Goal: Information Seeking & Learning: Check status

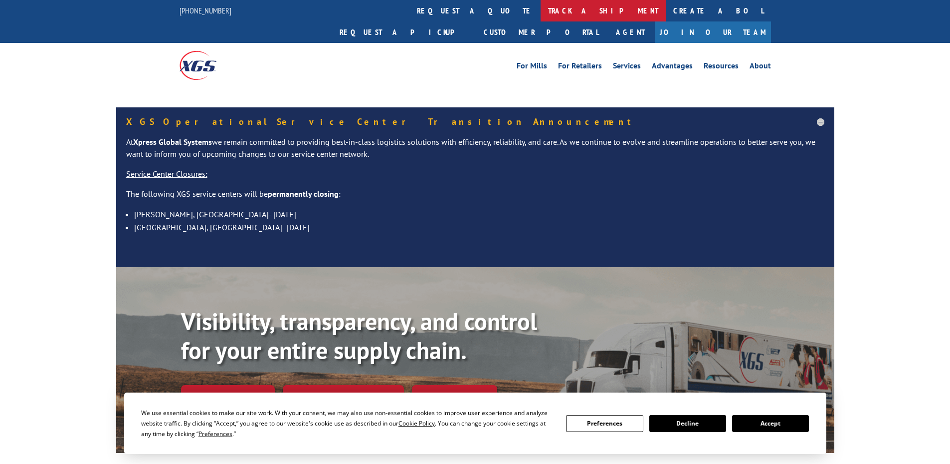
click at [541, 18] on link "track a shipment" at bounding box center [603, 10] width 125 height 21
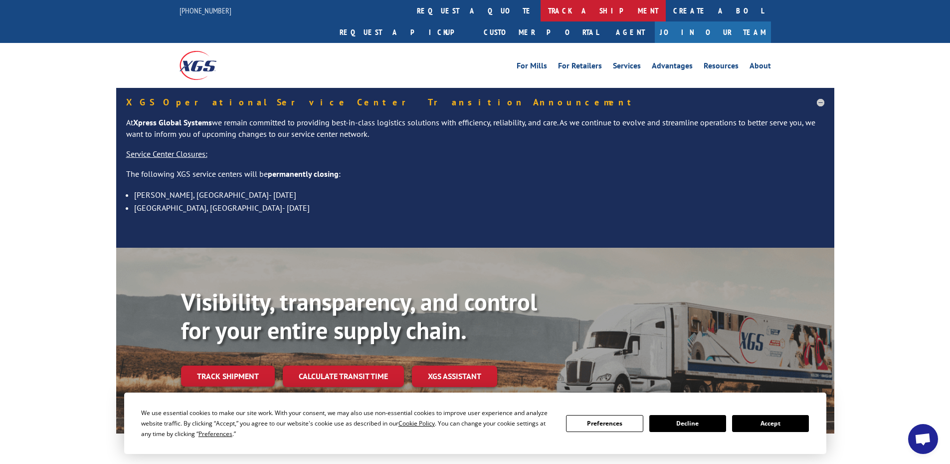
click at [541, 18] on link "track a shipment" at bounding box center [603, 10] width 125 height 21
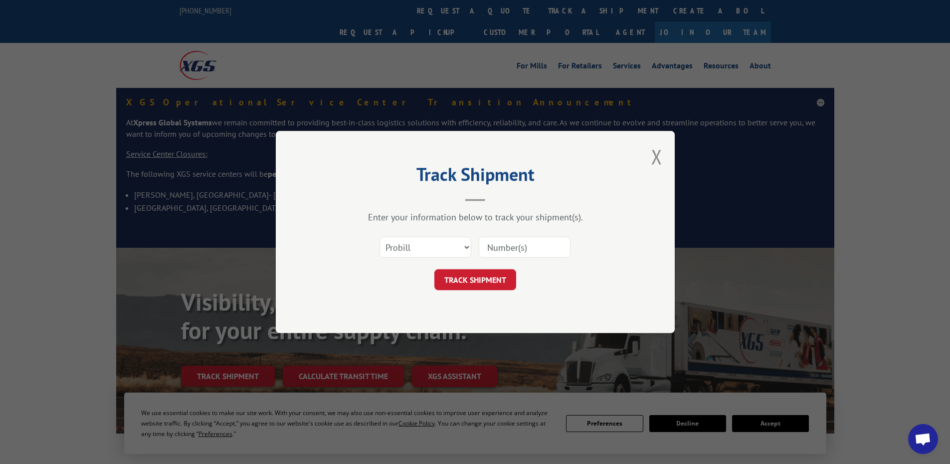
click at [441, 230] on div "Enter your information below to track your shipment(s). Select category... Prob…" at bounding box center [475, 250] width 299 height 79
click at [447, 240] on select "Select category... Probill BOL PO" at bounding box center [426, 247] width 92 height 21
select select "bol"
click at [380, 237] on select "Select category... Probill BOL PO" at bounding box center [426, 247] width 92 height 21
click at [514, 246] on input at bounding box center [525, 247] width 92 height 21
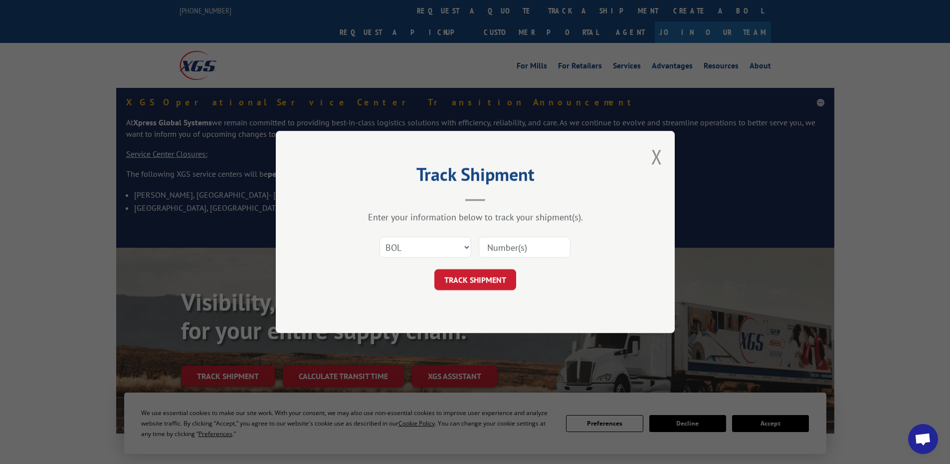
paste input "5092437"
type input "5092437"
click at [474, 277] on button "TRACK SHIPMENT" at bounding box center [476, 279] width 82 height 21
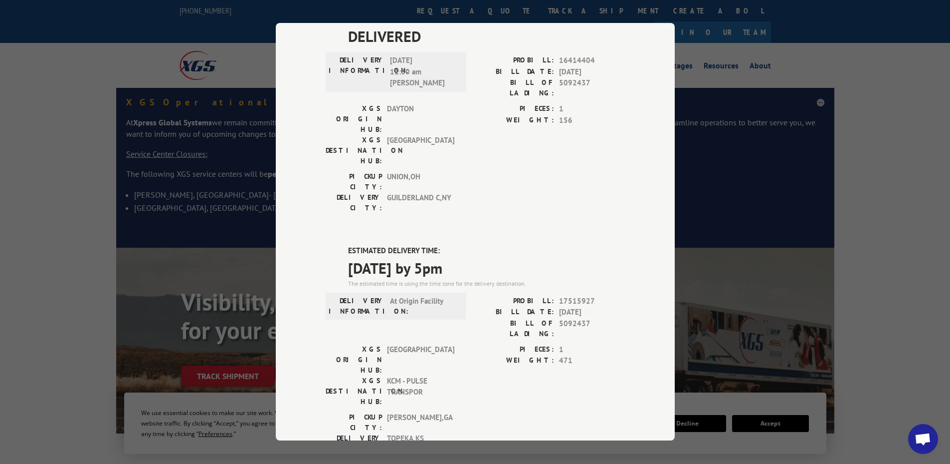
scroll to position [349, 0]
